Goal: Task Accomplishment & Management: Manage account settings

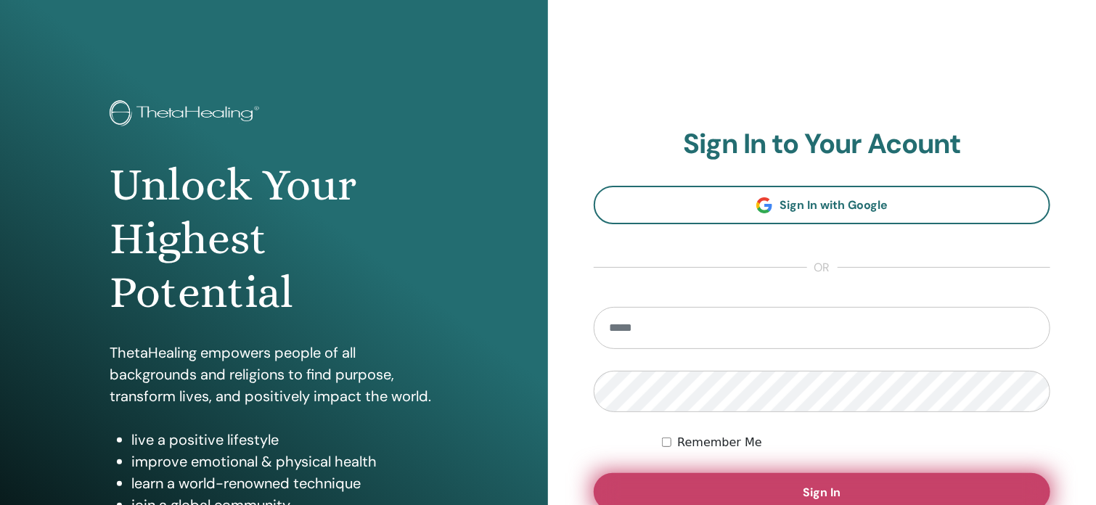
type input "**********"
click at [786, 487] on button "Sign In" at bounding box center [822, 492] width 456 height 38
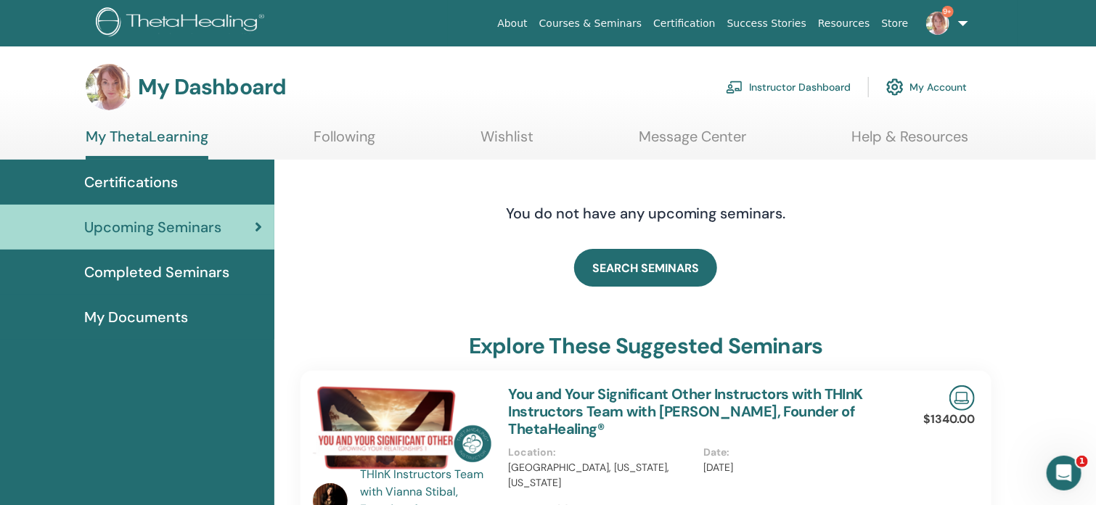
click at [784, 94] on link "Instructor Dashboard" at bounding box center [788, 87] width 125 height 32
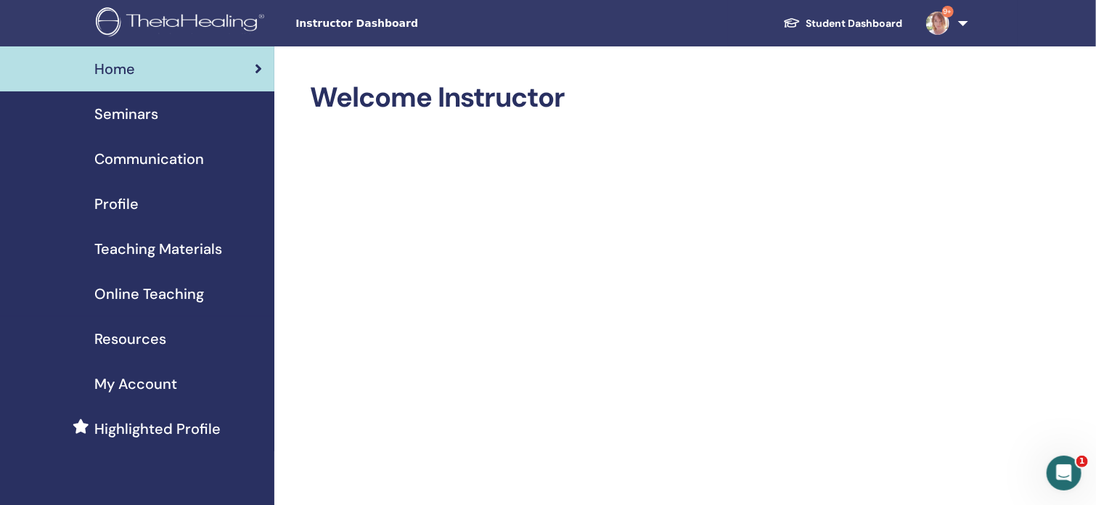
click at [132, 104] on span "Seminars" at bounding box center [126, 114] width 64 height 22
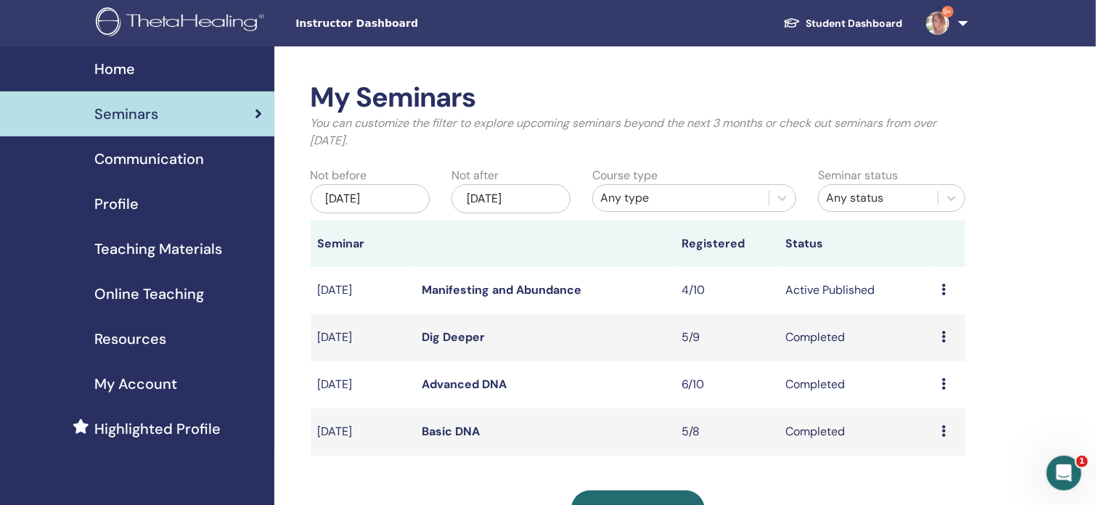
click at [536, 287] on link "Manifesting and Abundance" at bounding box center [502, 289] width 160 height 15
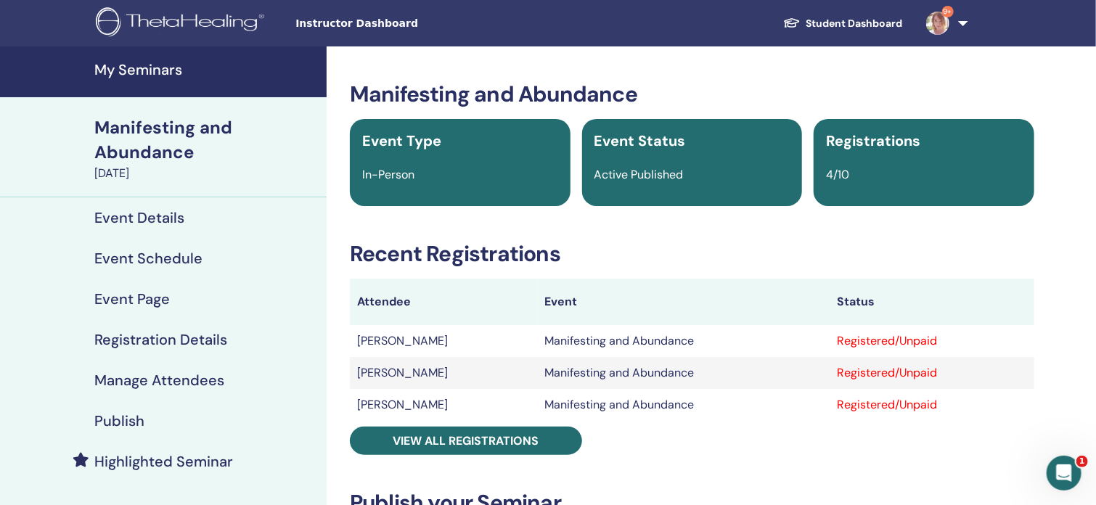
click at [134, 385] on h4 "Manage Attendees" at bounding box center [159, 380] width 130 height 17
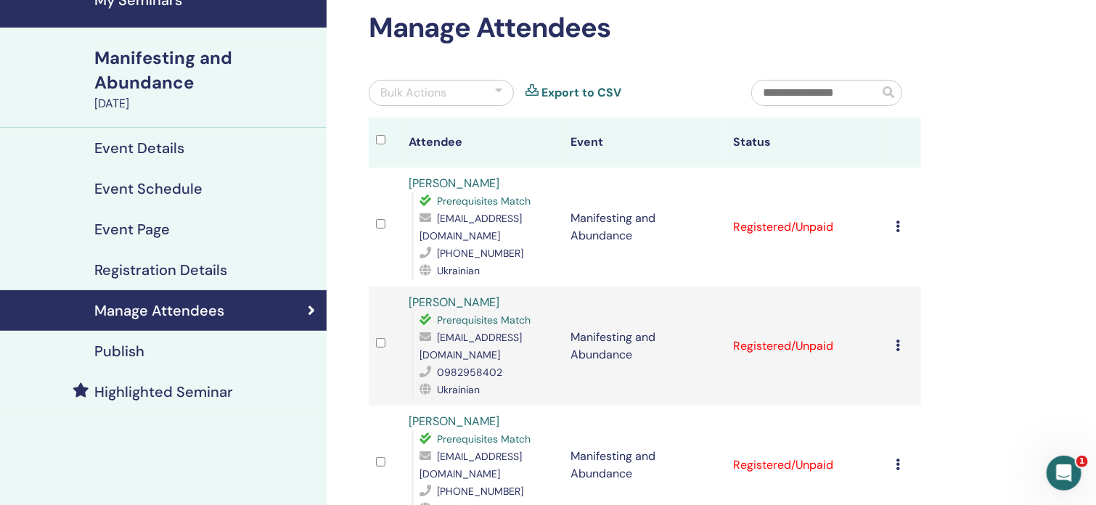
scroll to position [54, 0]
